Goal: Information Seeking & Learning: Learn about a topic

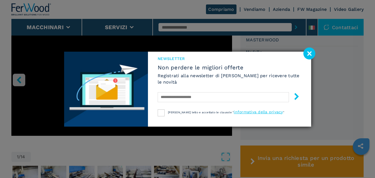
scroll to position [194, 0]
click at [312, 50] on image at bounding box center [309, 53] width 12 height 12
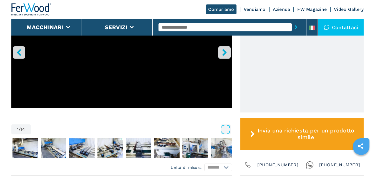
scroll to position [222, 0]
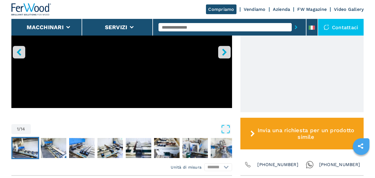
click at [20, 149] on img "Go to Slide 2" at bounding box center [25, 148] width 26 height 20
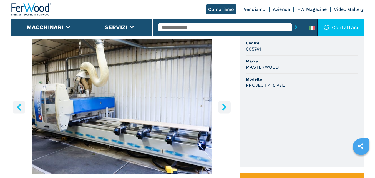
scroll to position [166, 0]
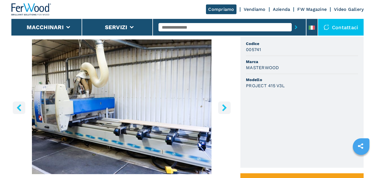
click at [224, 109] on icon "right-button" at bounding box center [224, 107] width 4 height 7
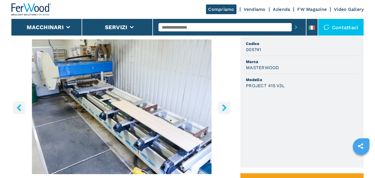
click at [224, 109] on icon "right-button" at bounding box center [224, 107] width 4 height 7
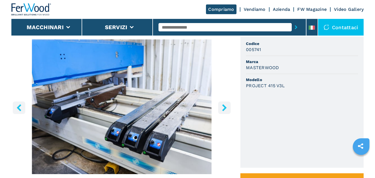
click at [225, 107] on icon "right-button" at bounding box center [224, 107] width 4 height 7
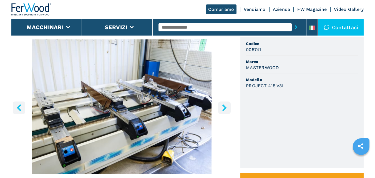
click at [225, 107] on icon "right-button" at bounding box center [224, 107] width 4 height 7
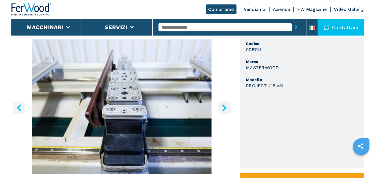
click at [225, 107] on icon "right-button" at bounding box center [224, 107] width 4 height 7
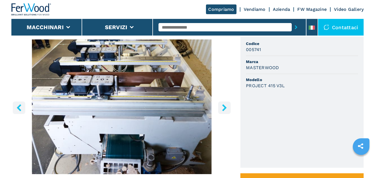
click at [225, 107] on icon "right-button" at bounding box center [224, 107] width 4 height 7
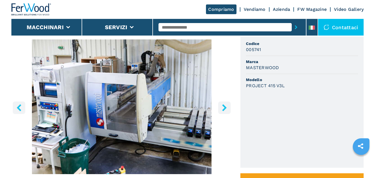
click at [225, 107] on icon "right-button" at bounding box center [224, 107] width 4 height 7
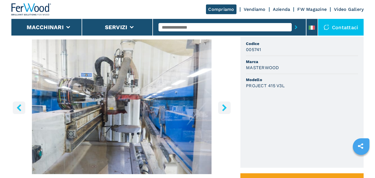
click at [225, 107] on icon "right-button" at bounding box center [224, 107] width 4 height 7
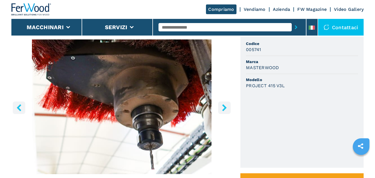
click at [225, 107] on icon "right-button" at bounding box center [224, 107] width 4 height 7
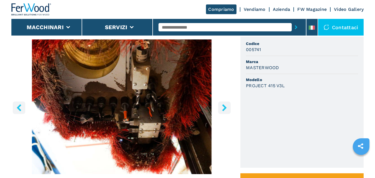
click at [225, 107] on icon "right-button" at bounding box center [224, 107] width 4 height 7
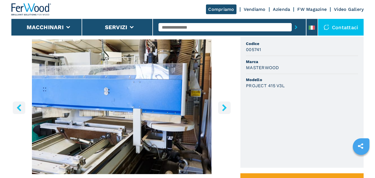
click at [225, 107] on icon "right-button" at bounding box center [224, 107] width 4 height 7
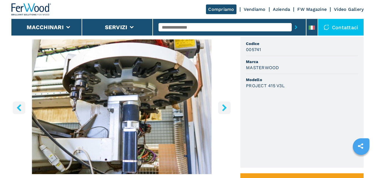
click at [22, 107] on icon "left-button" at bounding box center [19, 107] width 7 height 7
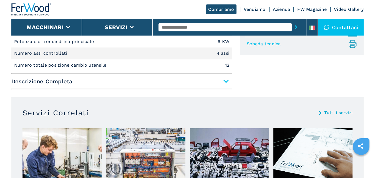
scroll to position [361, 0]
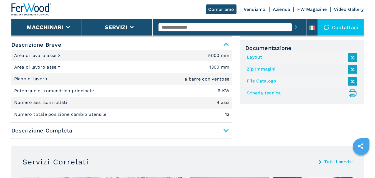
click at [224, 130] on span "Descrizione Completa" at bounding box center [121, 130] width 221 height 10
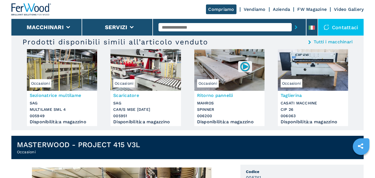
scroll to position [0, 0]
